Goal: Task Accomplishment & Management: Manage account settings

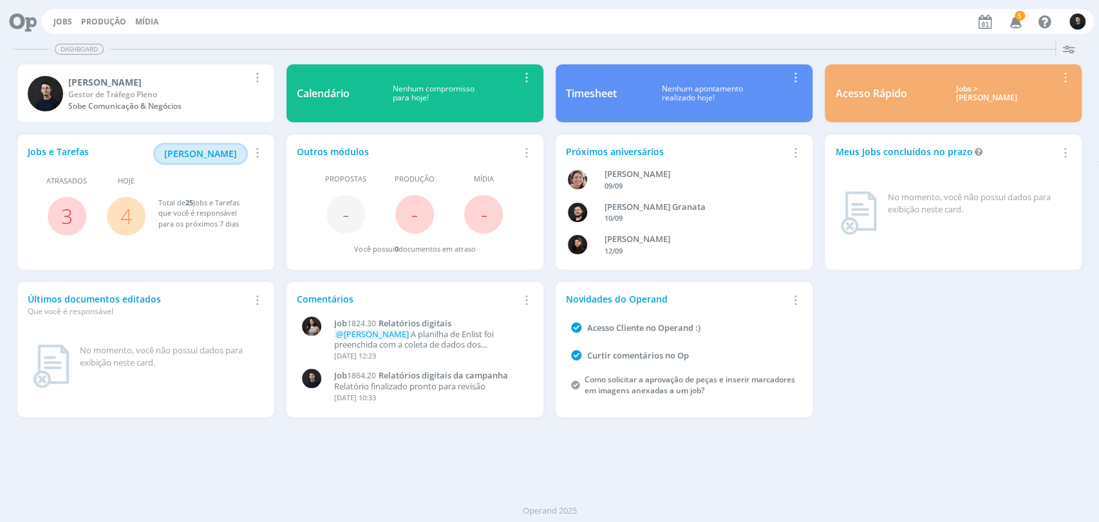
click at [208, 153] on span "[PERSON_NAME]" at bounding box center [200, 153] width 73 height 12
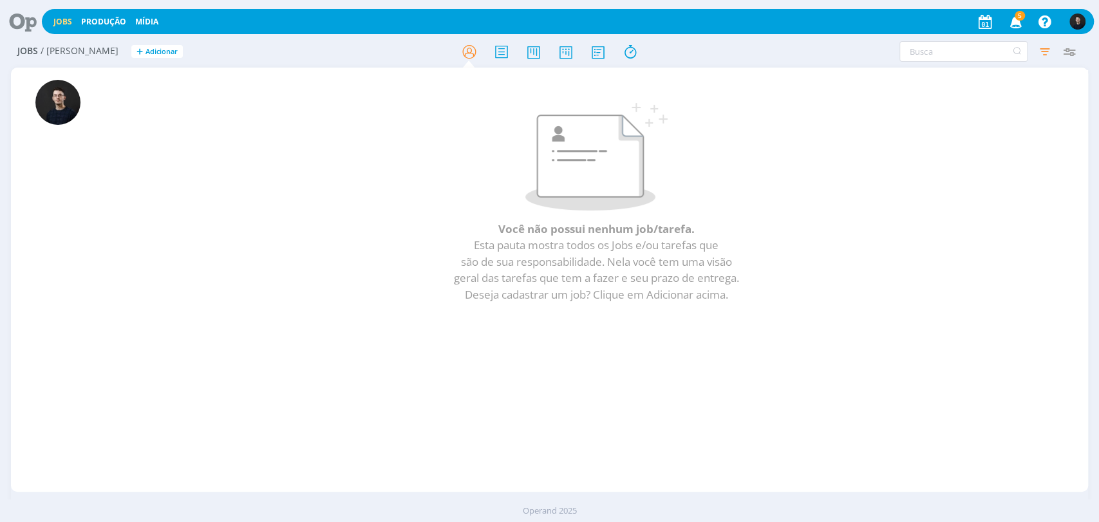
click at [14, 20] on icon at bounding box center [18, 21] width 26 height 25
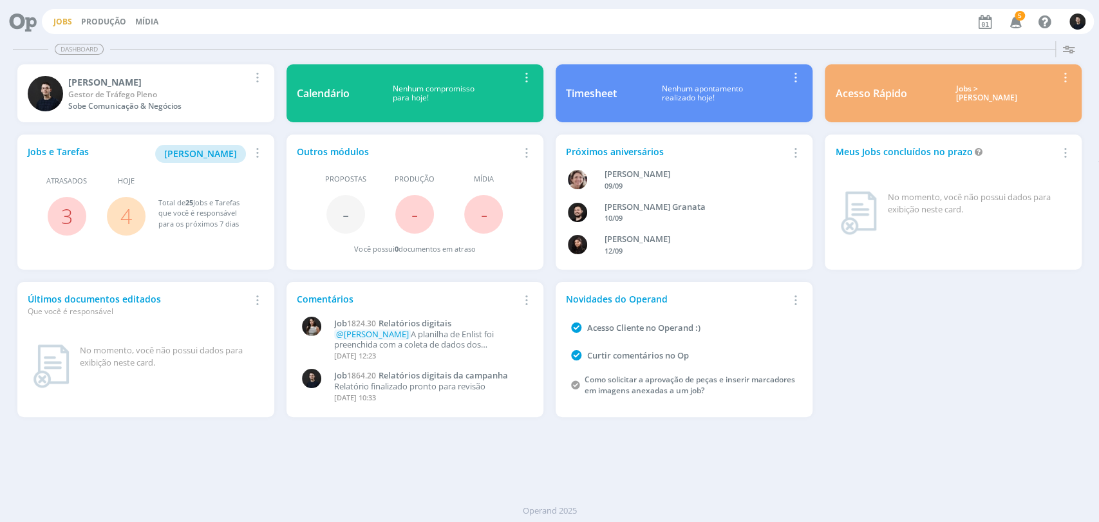
click at [63, 21] on link "Jobs" at bounding box center [62, 21] width 19 height 11
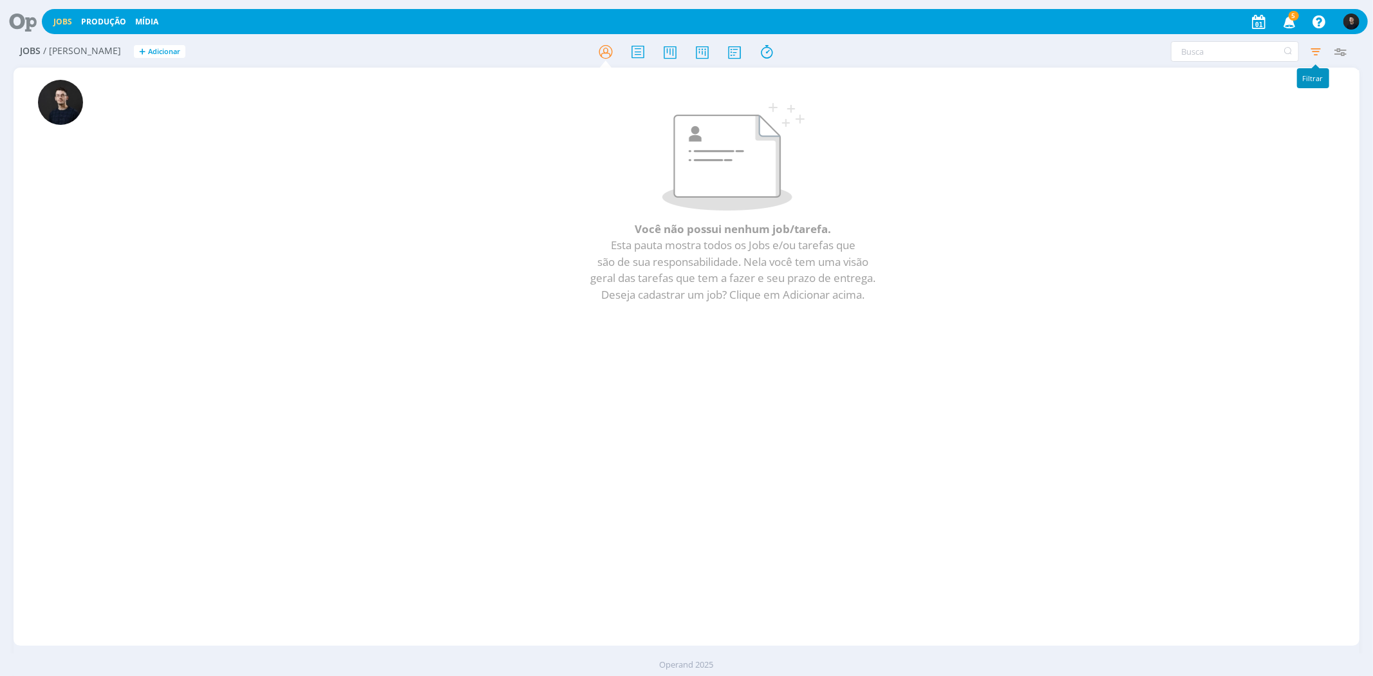
click at [1098, 57] on icon "button" at bounding box center [1316, 51] width 23 height 23
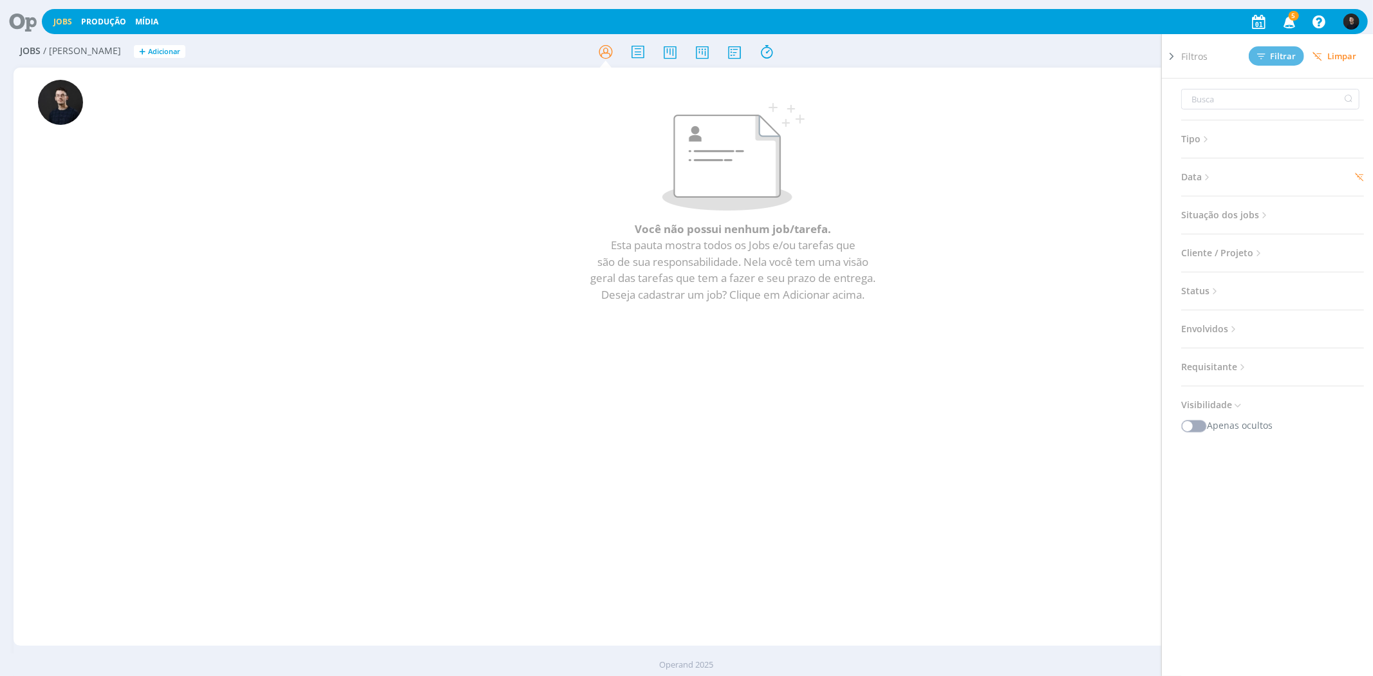
click at [1098, 171] on span "Data" at bounding box center [1198, 177] width 32 height 17
click at [1098, 196] on div "Personalizado" at bounding box center [1218, 201] width 63 height 14
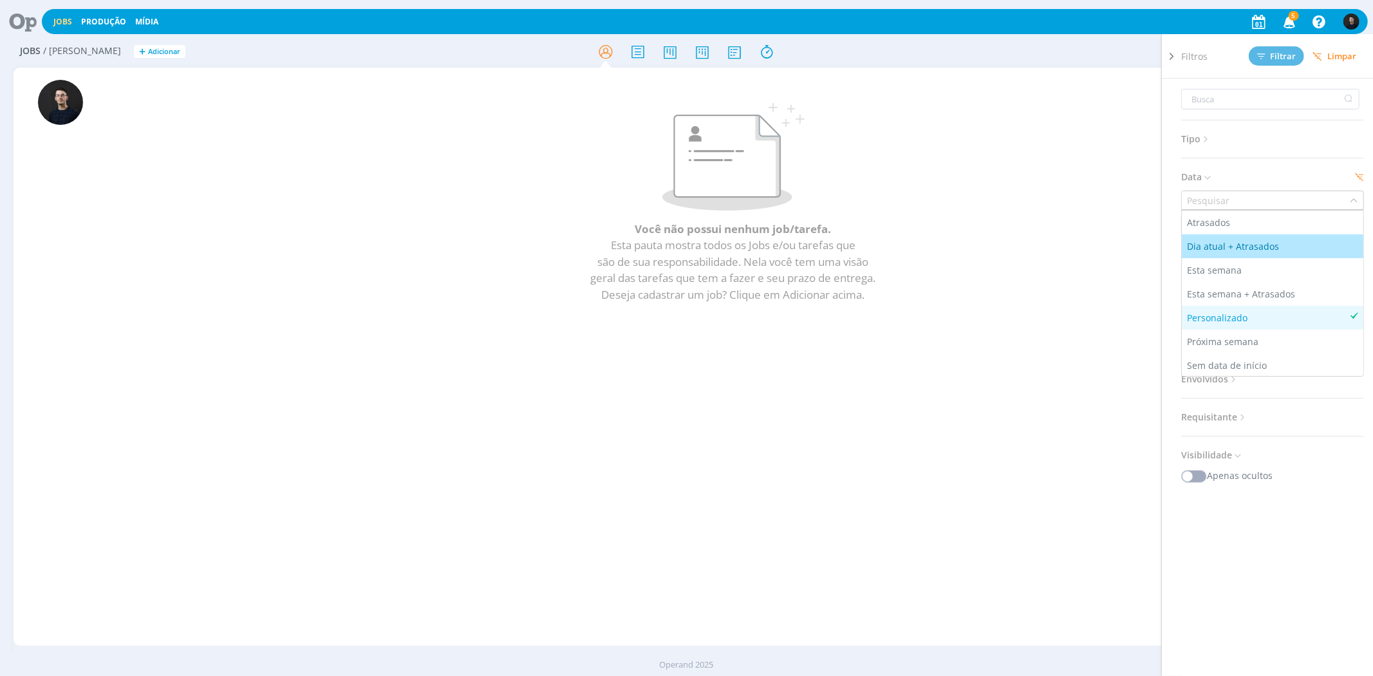
click at [1098, 237] on li "Dia atual + Atrasados" at bounding box center [1273, 246] width 182 height 24
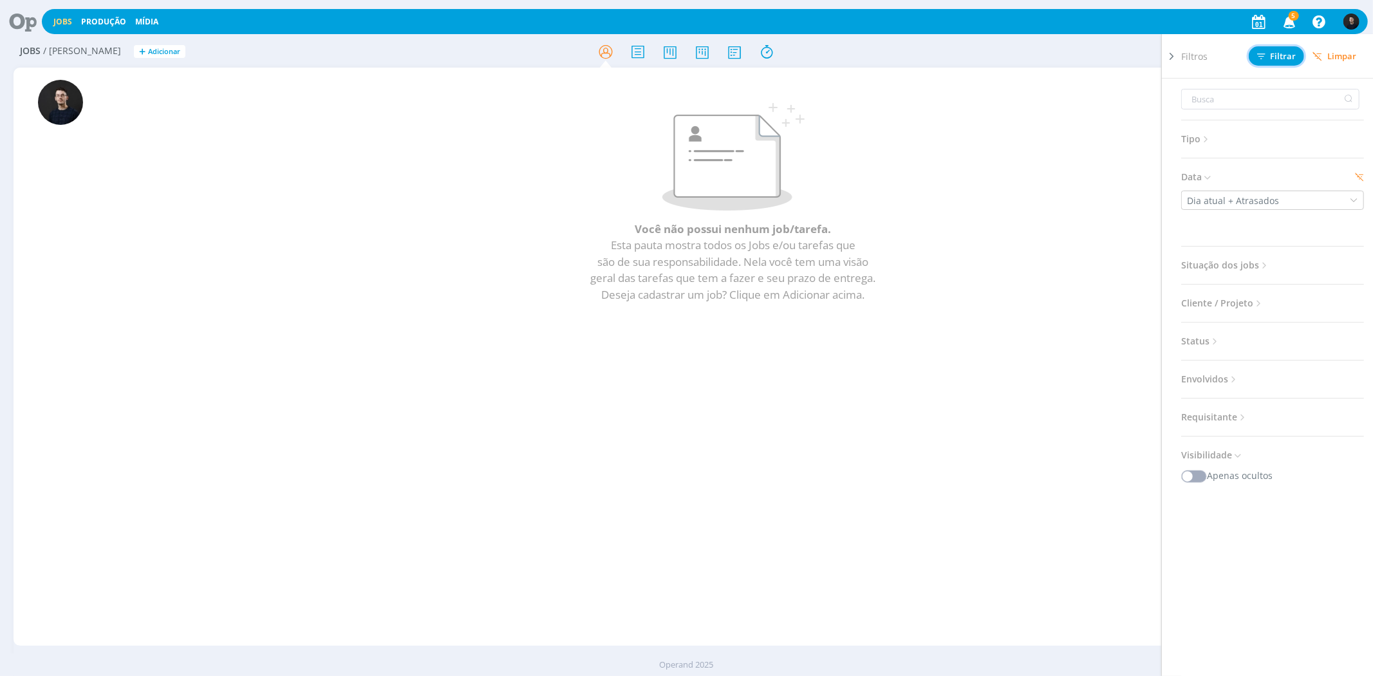
click at [1098, 60] on span "Filtrar" at bounding box center [1277, 56] width 39 height 8
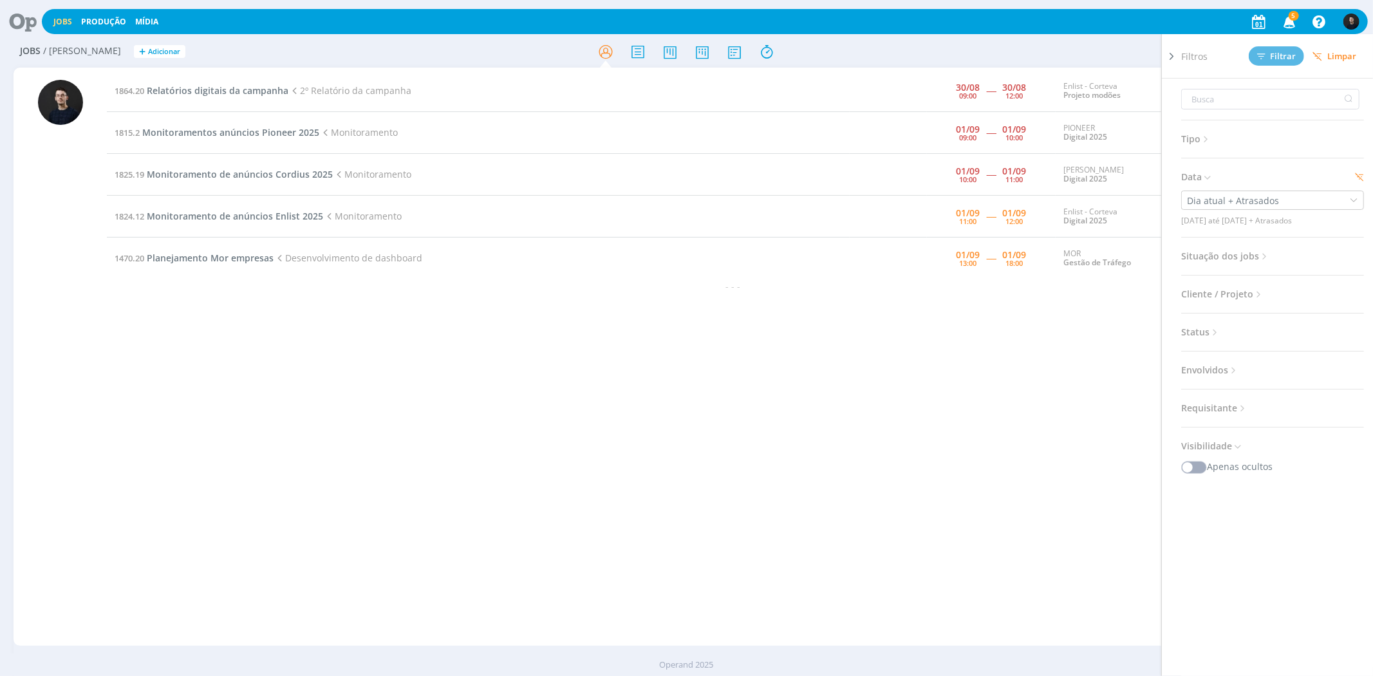
click at [975, 61] on div "Filtros Filtrar [GEOGRAPHIC_DATA] Tipo Jobs e Tarefas Data Dia atual + Atrasado…" at bounding box center [1136, 51] width 436 height 21
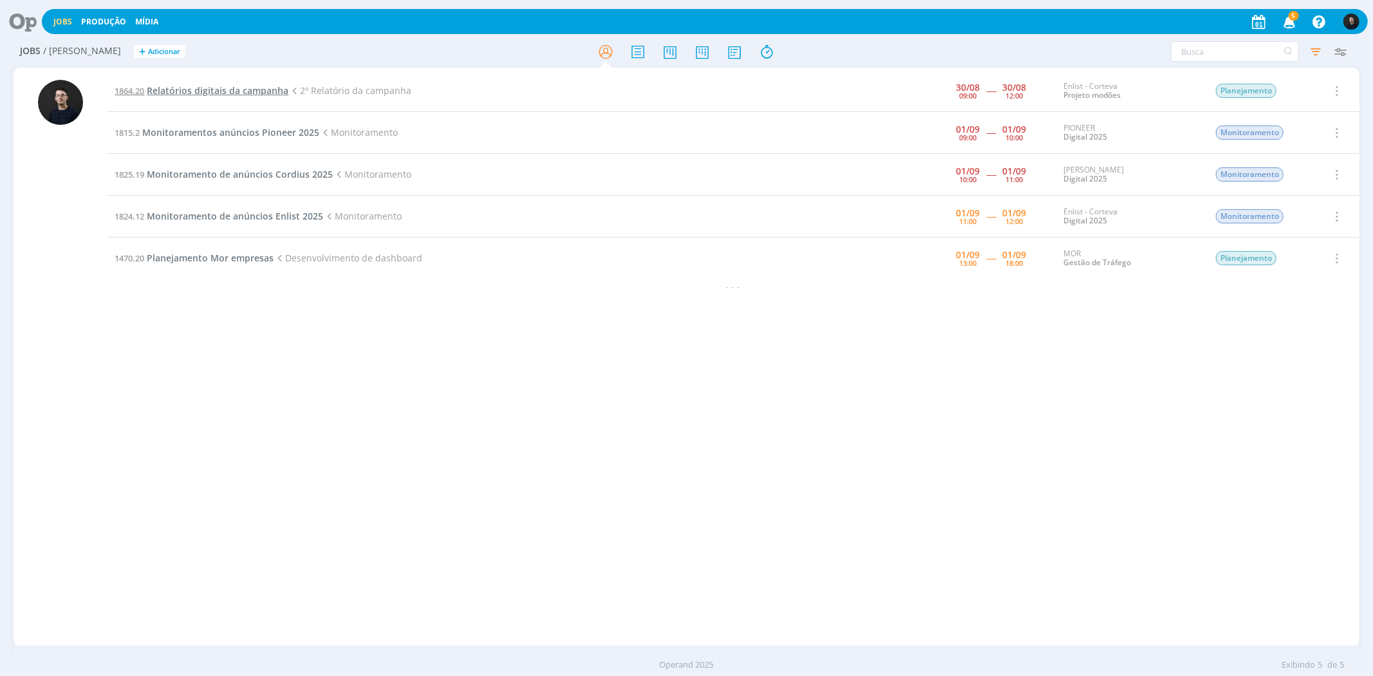
click at [265, 86] on span "Relatórios digitais da campanha" at bounding box center [218, 90] width 142 height 12
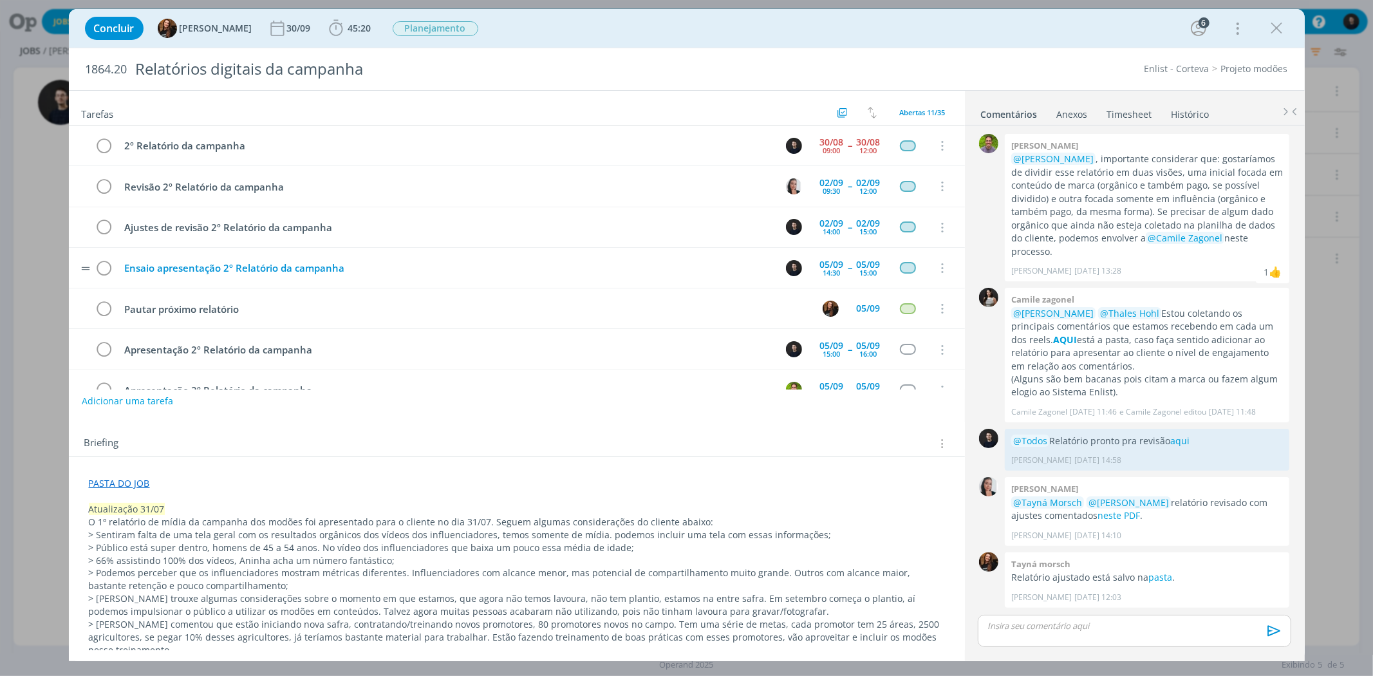
scroll to position [250, 0]
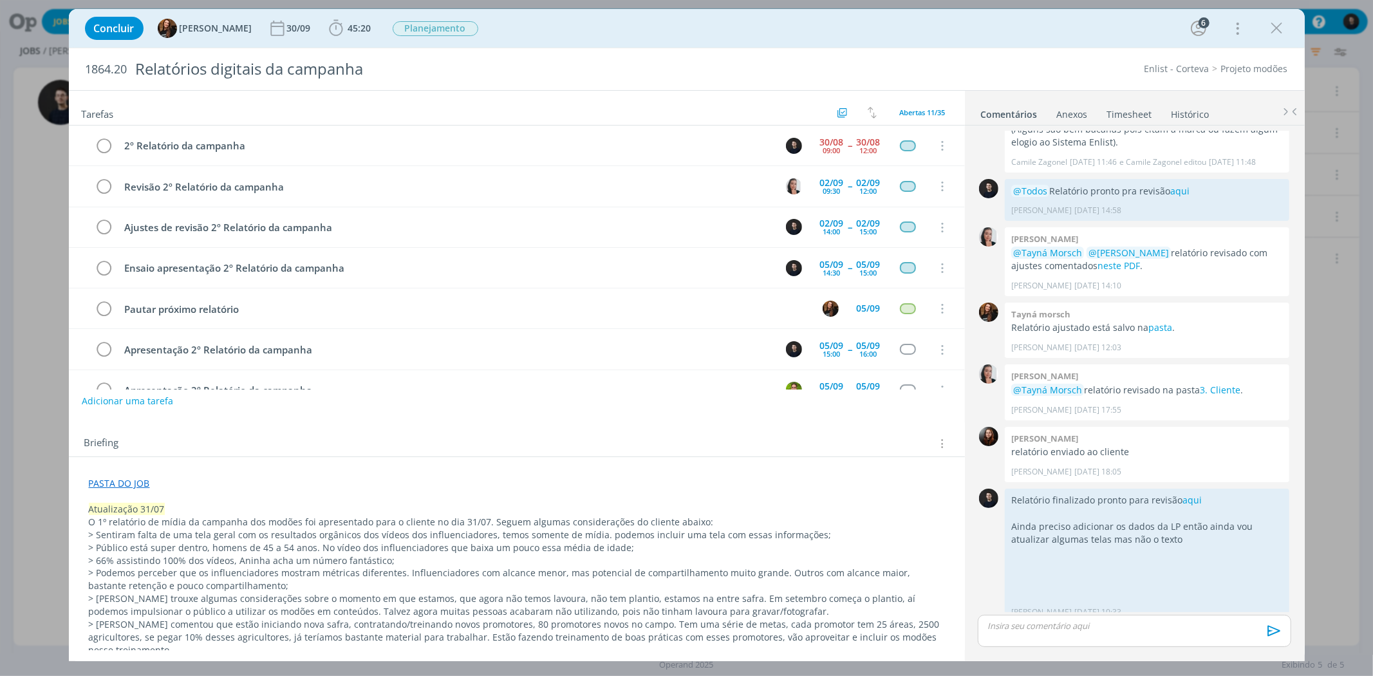
click at [1098, 335] on div "Concluir Tayná Morsch 30/09 45:20 Iniciar Apontar Data * [DATE] Horas * 00:00 T…" at bounding box center [686, 338] width 1373 height 676
click at [1098, 28] on icon "dialog" at bounding box center [1277, 28] width 19 height 19
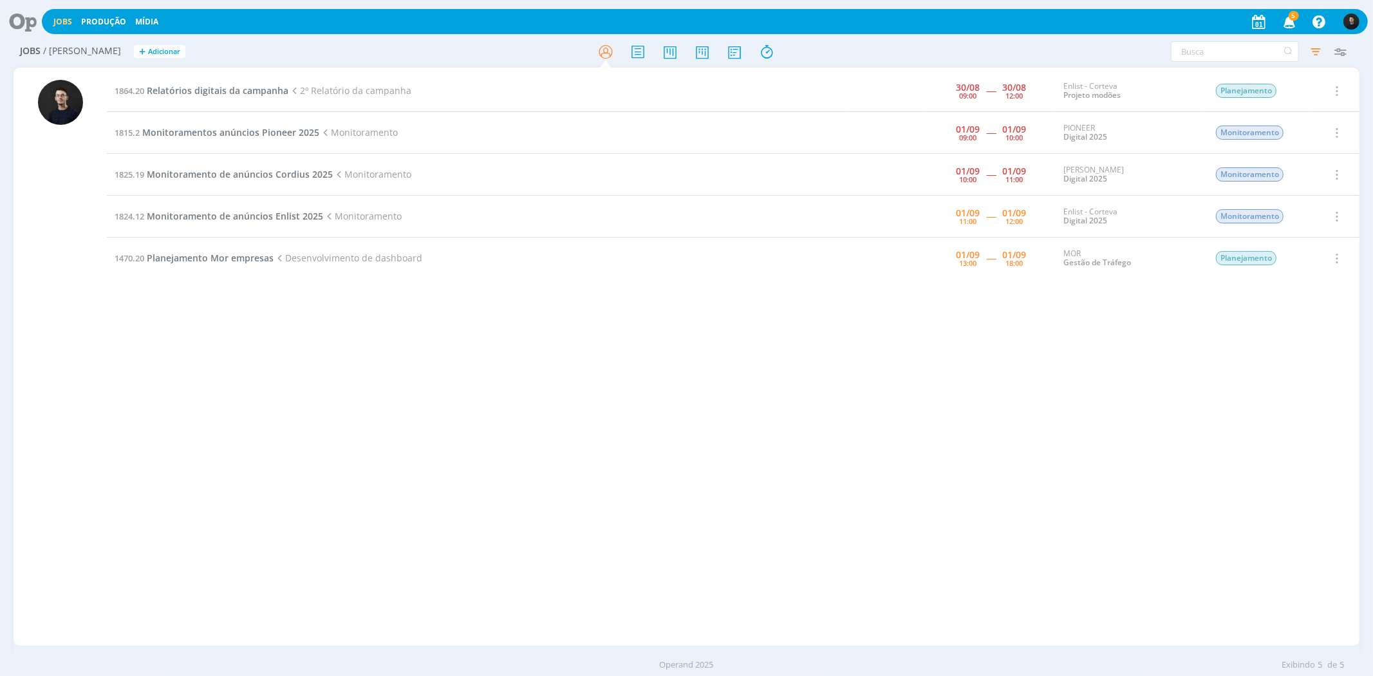
click at [606, 341] on div "1864.20 Relatórios digitais da campanha 2º Relatório da campanha [DATE] 09:00 -…" at bounding box center [733, 356] width 1252 height 573
